Goal: Information Seeking & Learning: Check status

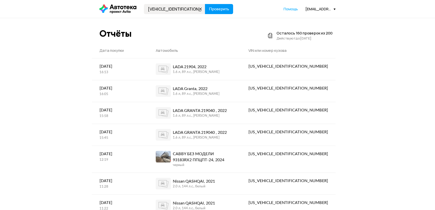
type input "[VEHICLE_IDENTIFICATION_NUMBER]"
click at [219, 13] on button "Проверить" at bounding box center [219, 9] width 28 height 10
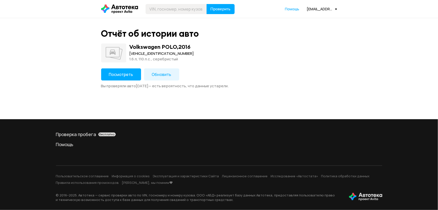
click at [128, 77] on span "Посмотреть" at bounding box center [121, 75] width 24 height 6
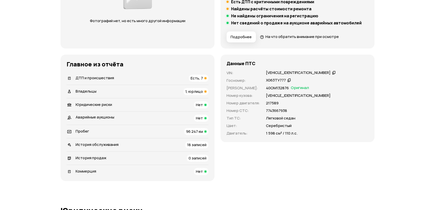
scroll to position [137, 0]
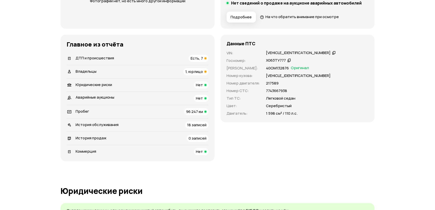
click at [145, 60] on div "ДТП и происшествия Есть, 7" at bounding box center [138, 58] width 142 height 7
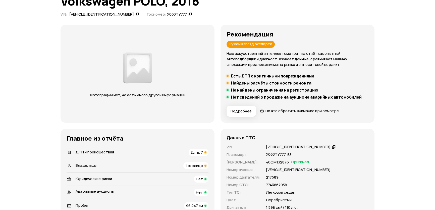
scroll to position [0, 0]
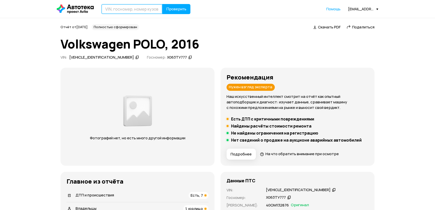
click at [142, 8] on input "text" at bounding box center [131, 9] width 61 height 10
paste input "[VEHICLE_IDENTIFICATION_NUMBER]"
type input "[VEHICLE_IDENTIFICATION_NUMBER]"
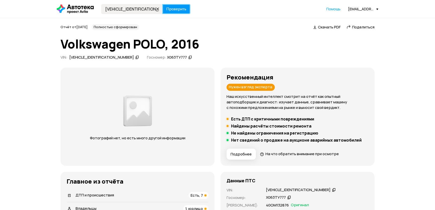
click at [190, 8] on button "Проверить" at bounding box center [176, 9] width 28 height 10
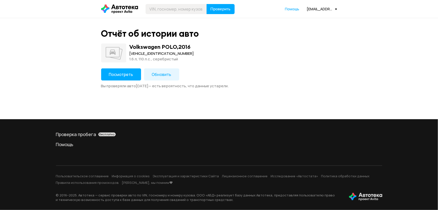
click at [130, 76] on span "Посмотреть" at bounding box center [121, 75] width 24 height 6
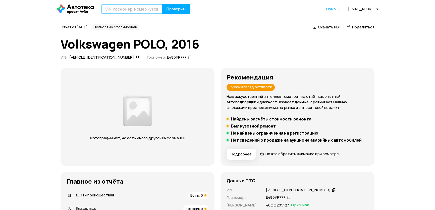
click at [120, 9] on input "text" at bounding box center [131, 9] width 61 height 10
paste input "[VEHICLE_IDENTIFICATION_NUMBER]"
type input "[VEHICLE_IDENTIFICATION_NUMBER]"
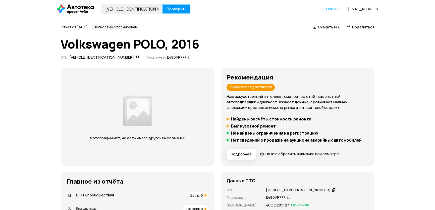
click at [167, 8] on span "Проверить" at bounding box center [176, 9] width 20 height 4
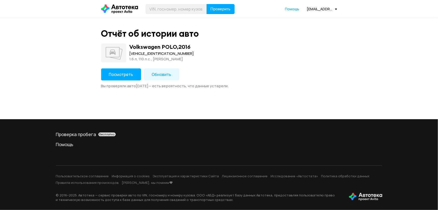
click at [129, 75] on span "Посмотреть" at bounding box center [121, 75] width 24 height 6
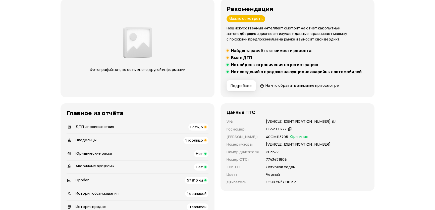
click at [168, 127] on div "ДТП и происшествия Есть, 5" at bounding box center [138, 126] width 142 height 7
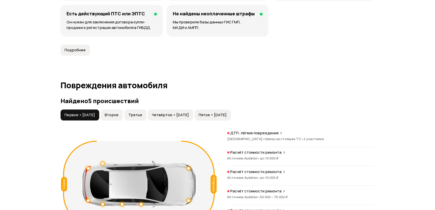
scroll to position [520, 0]
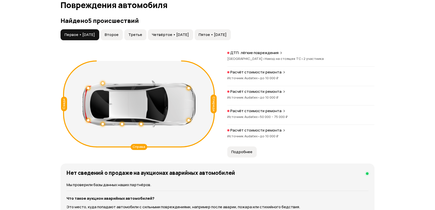
click at [113, 34] on span "Второе" at bounding box center [112, 34] width 14 height 5
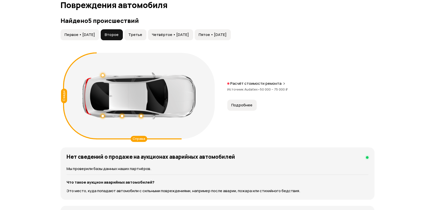
click at [139, 33] on span "Третье" at bounding box center [135, 34] width 14 height 5
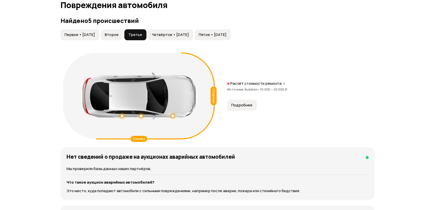
click at [166, 35] on span "Четвёртое • [DATE]" at bounding box center [170, 34] width 37 height 5
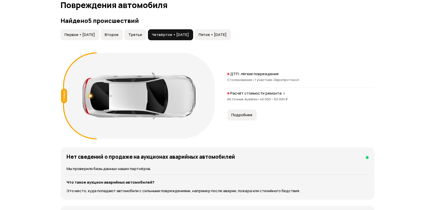
click at [216, 38] on button "Пятое • [DATE]" at bounding box center [213, 34] width 36 height 11
